Goal: Task Accomplishment & Management: Manage account settings

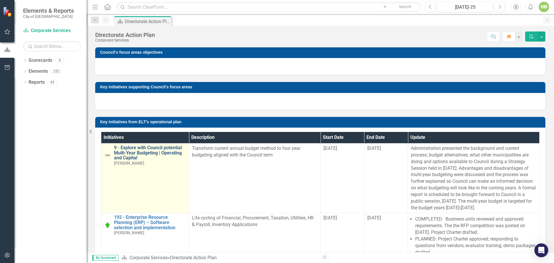
click at [146, 147] on link "9 - Explore with Council potential Multi-Year Budgeting | Operating and Capital" at bounding box center [150, 152] width 72 height 15
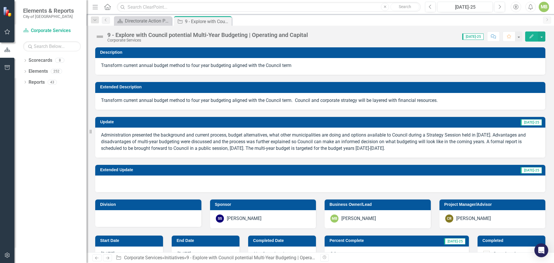
checkbox input "true"
click at [309, 183] on div at bounding box center [320, 184] width 450 height 17
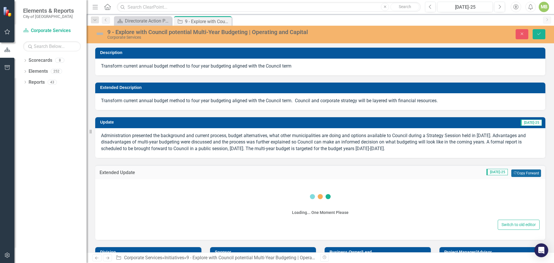
click at [524, 173] on button "Copy Forward Copy Forward" at bounding box center [527, 173] width 30 height 8
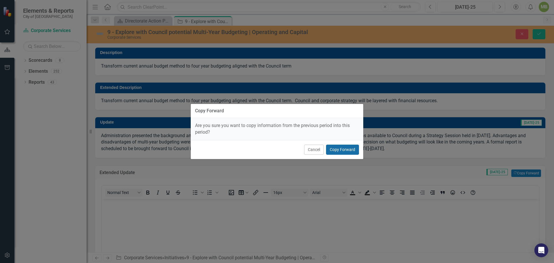
click at [353, 148] on button "Copy Forward" at bounding box center [342, 150] width 33 height 10
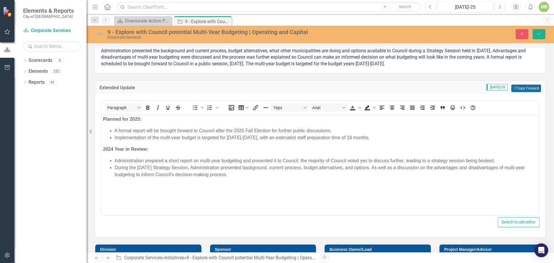
scroll to position [87, 0]
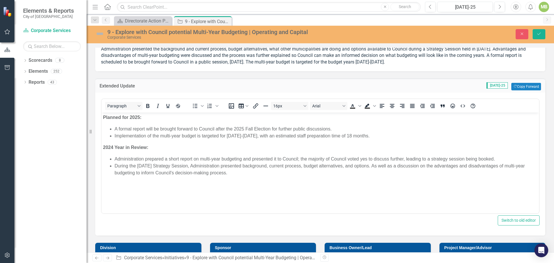
click at [137, 117] on strong "Planned for 2025:" at bounding box center [122, 117] width 38 height 5
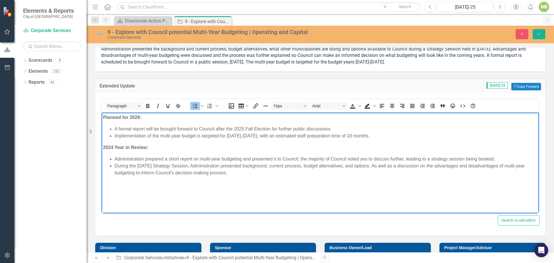
click at [216, 129] on li "A formal report will be brought forward to Council after the 2025 Fall Election…" at bounding box center [326, 129] width 423 height 7
drag, startPoint x: 227, startPoint y: 173, endPoint x: 199, endPoint y: 268, distance: 98.9
click at [102, 155] on html "Planned for 2026: A formal report will be brought forward to Council in [DATE] …" at bounding box center [321, 156] width 438 height 87
copy ul "Administration prepared a short report on multi-year budgeting and presented it…"
click at [462, 198] on body "Planned for 2026: A formal report will be brought forward to Council in [DATE] …" at bounding box center [321, 156] width 438 height 87
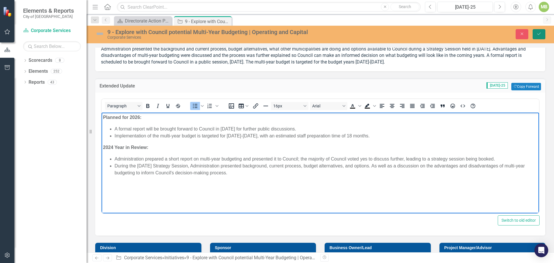
click at [540, 32] on icon "Save" at bounding box center [539, 34] width 5 height 4
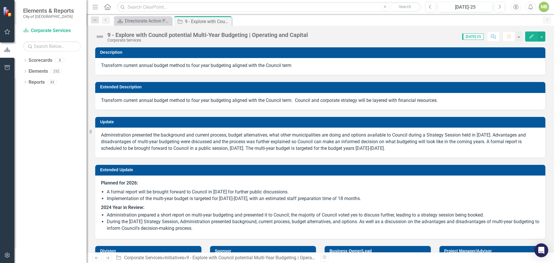
scroll to position [9, 0]
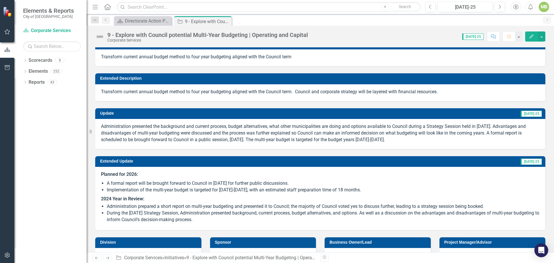
checkbox input "false"
checkbox input "true"
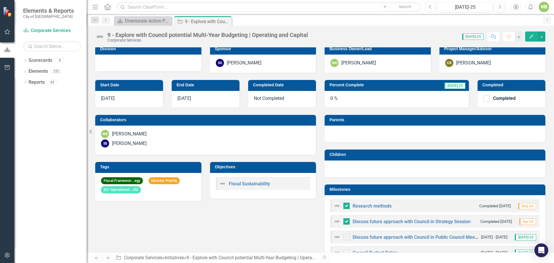
scroll to position [231, 0]
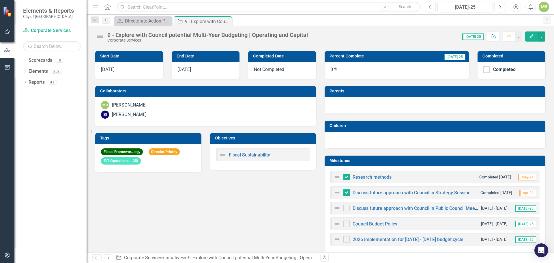
click at [362, 70] on div "0 %" at bounding box center [397, 70] width 144 height 17
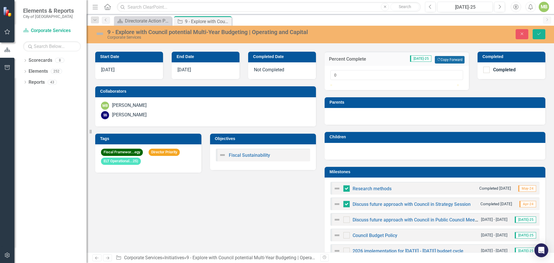
click at [443, 59] on button "Copy Forward Copy Forward" at bounding box center [450, 60] width 30 height 8
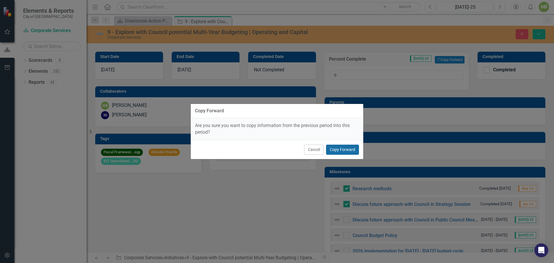
click at [350, 150] on button "Copy Forward" at bounding box center [342, 150] width 33 height 10
type input "25"
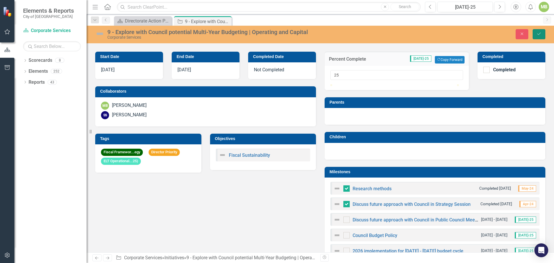
click at [539, 33] on icon "Save" at bounding box center [539, 34] width 5 height 4
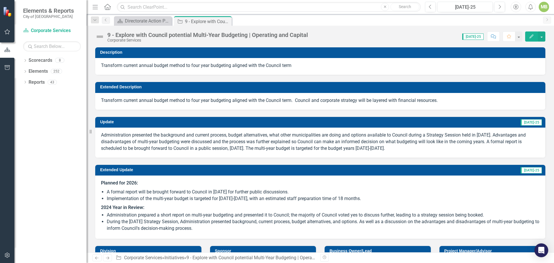
checkbox input "false"
checkbox input "true"
click at [100, 37] on img at bounding box center [99, 36] width 9 height 9
